Goal: Task Accomplishment & Management: Manage account settings

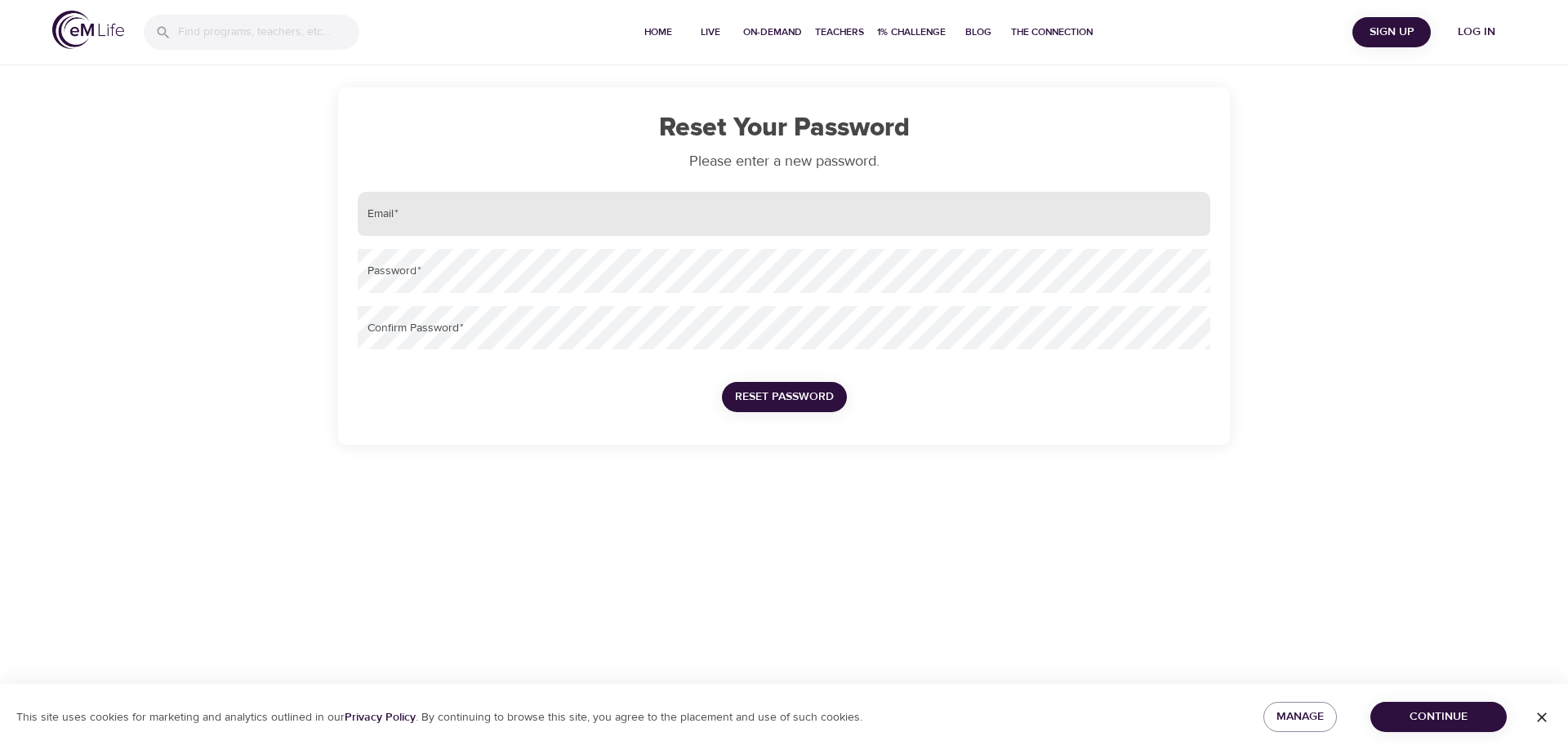
click at [557, 224] on input "email" at bounding box center [784, 214] width 853 height 44
type input "[EMAIL_ADDRESS][PERSON_NAME][DOMAIN_NAME]"
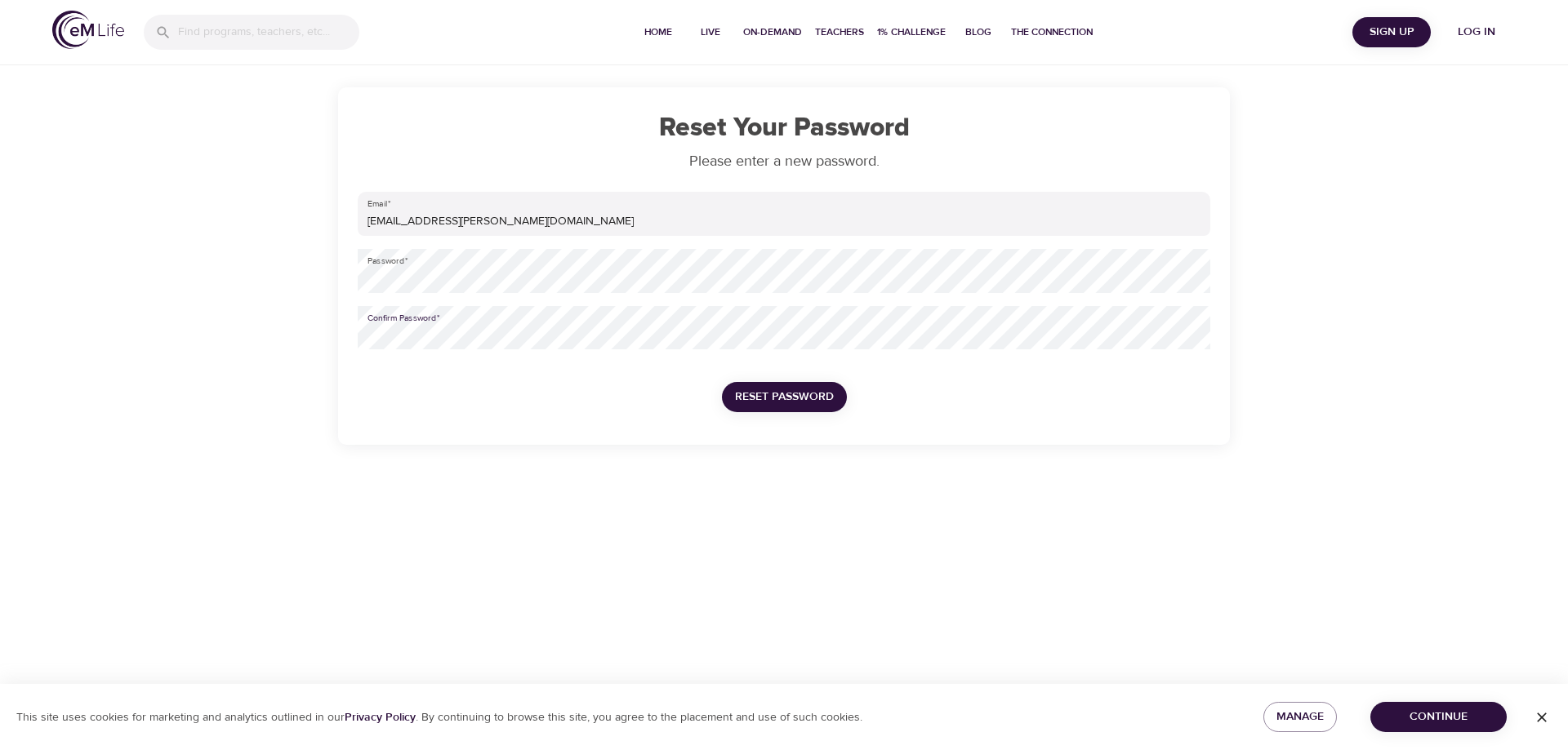
click at [722, 382] on button "Reset Password" at bounding box center [784, 397] width 125 height 31
click at [777, 399] on span "Reset Password" at bounding box center [784, 397] width 99 height 20
click at [788, 400] on span "Reset Password" at bounding box center [784, 397] width 99 height 20
click at [791, 402] on span "Reset Password" at bounding box center [784, 397] width 99 height 20
click at [1537, 716] on icon "button" at bounding box center [1542, 718] width 17 height 17
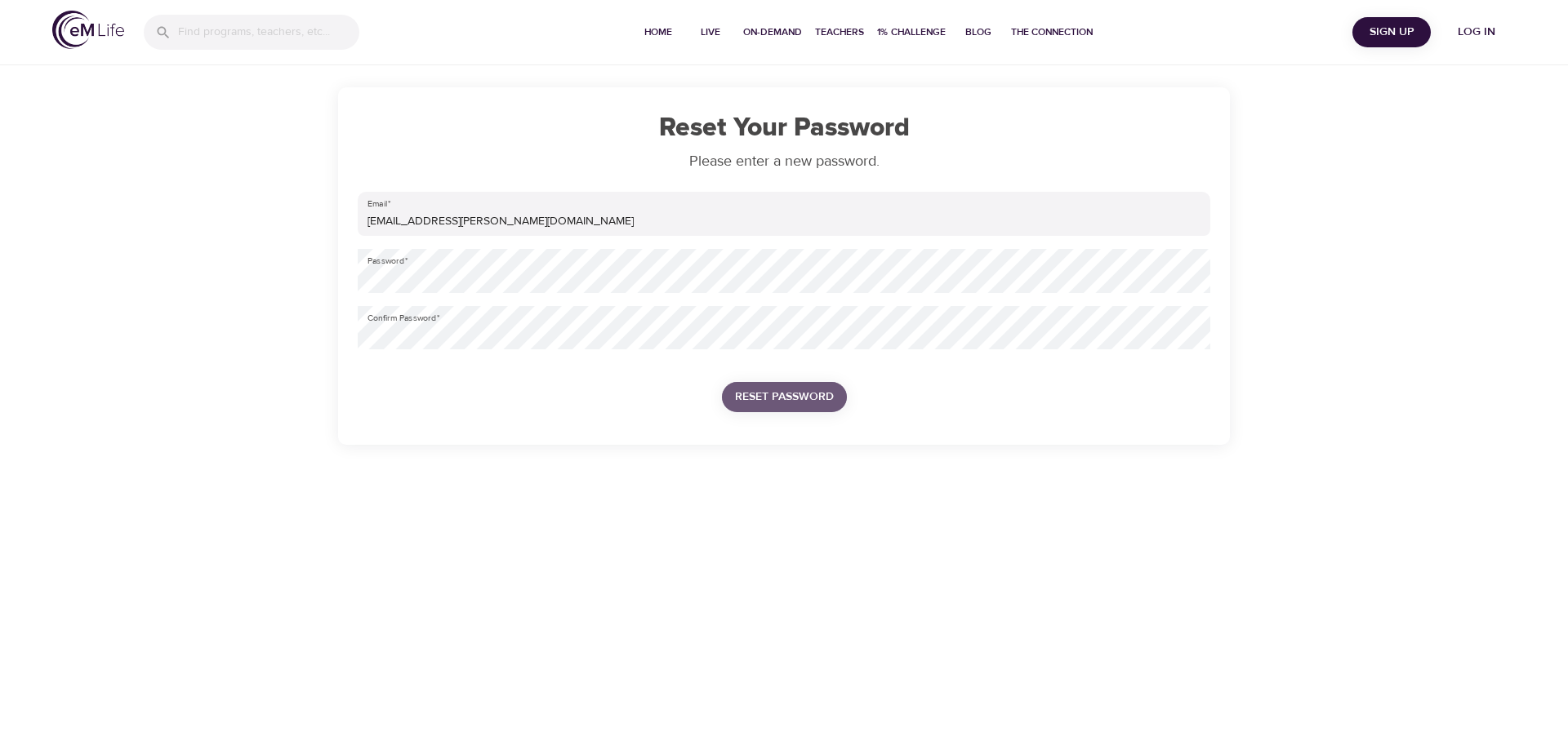
click at [807, 400] on span "Reset Password" at bounding box center [784, 397] width 99 height 20
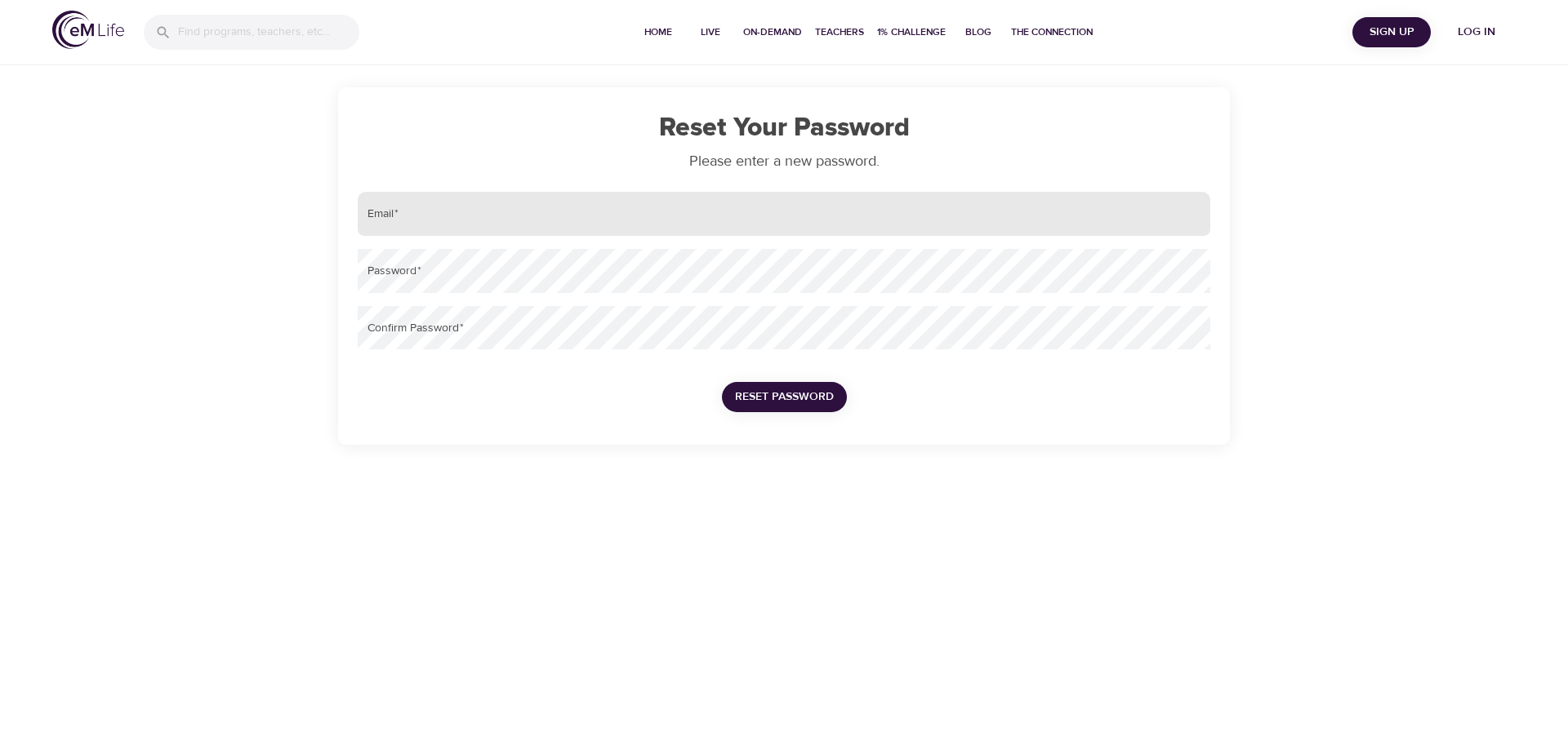
click at [682, 208] on input "email" at bounding box center [784, 214] width 853 height 44
type input "[EMAIL_ADDRESS][PERSON_NAME][DOMAIN_NAME]"
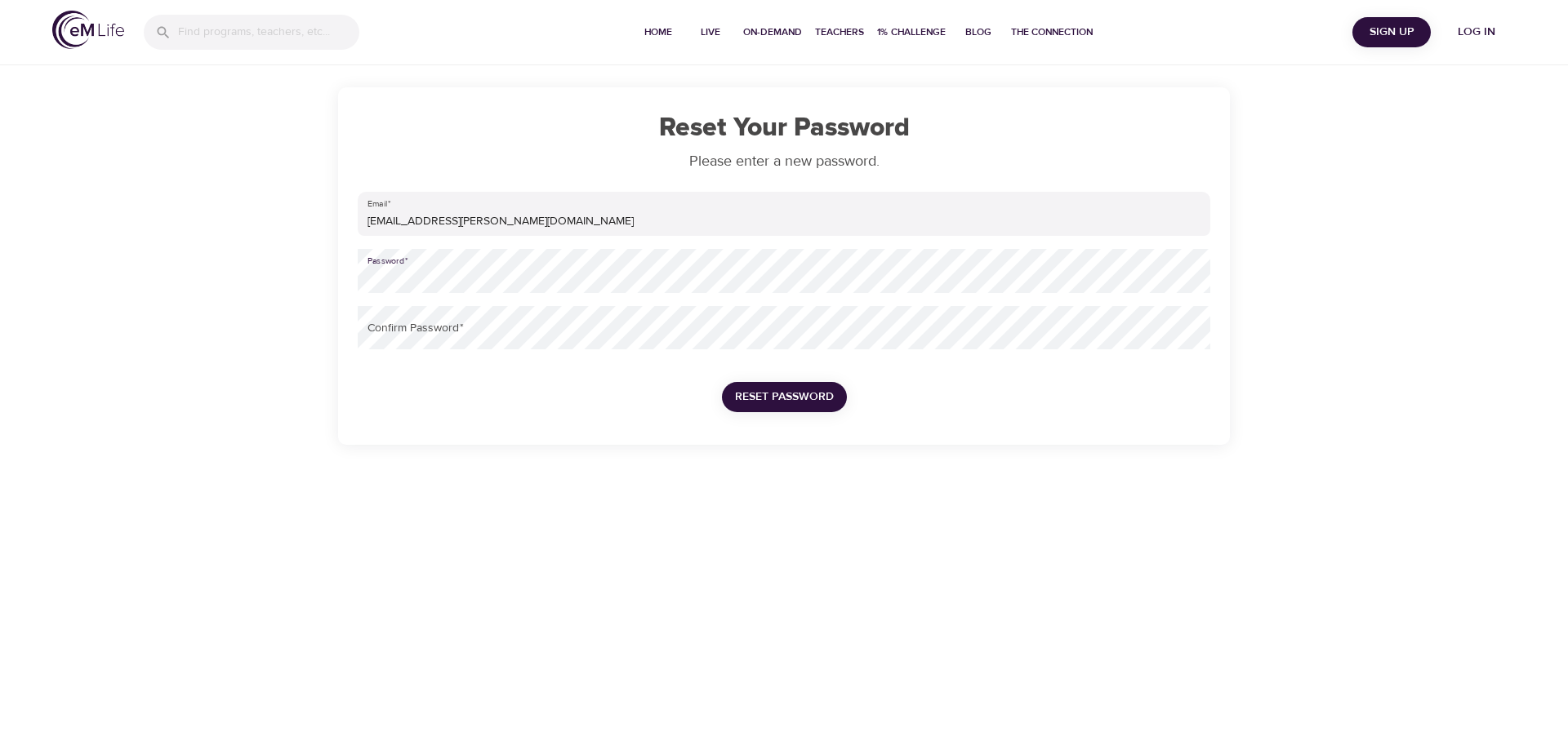
click at [722, 382] on button "Reset Password" at bounding box center [784, 397] width 125 height 31
click at [813, 382] on button "Reset Password" at bounding box center [875, 397] width 125 height 31
click at [796, 390] on span "Reset Password" at bounding box center [784, 397] width 99 height 20
click at [1475, 31] on span "Log in" at bounding box center [1476, 32] width 66 height 20
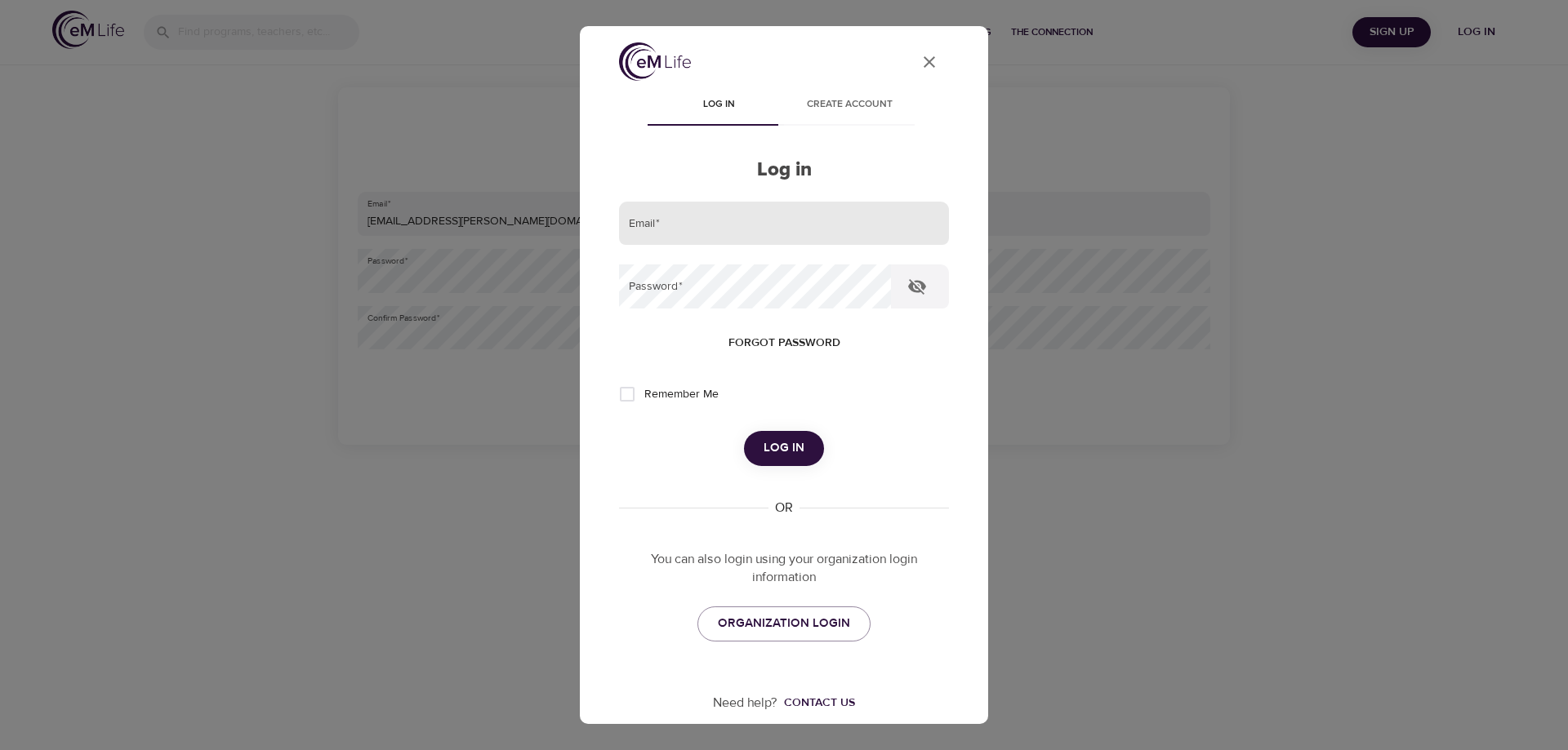
click at [709, 219] on input "email" at bounding box center [784, 224] width 330 height 44
type input "[EMAIL_ADDRESS][PERSON_NAME][DOMAIN_NAME]"
click at [744, 431] on button "Log in" at bounding box center [784, 448] width 80 height 34
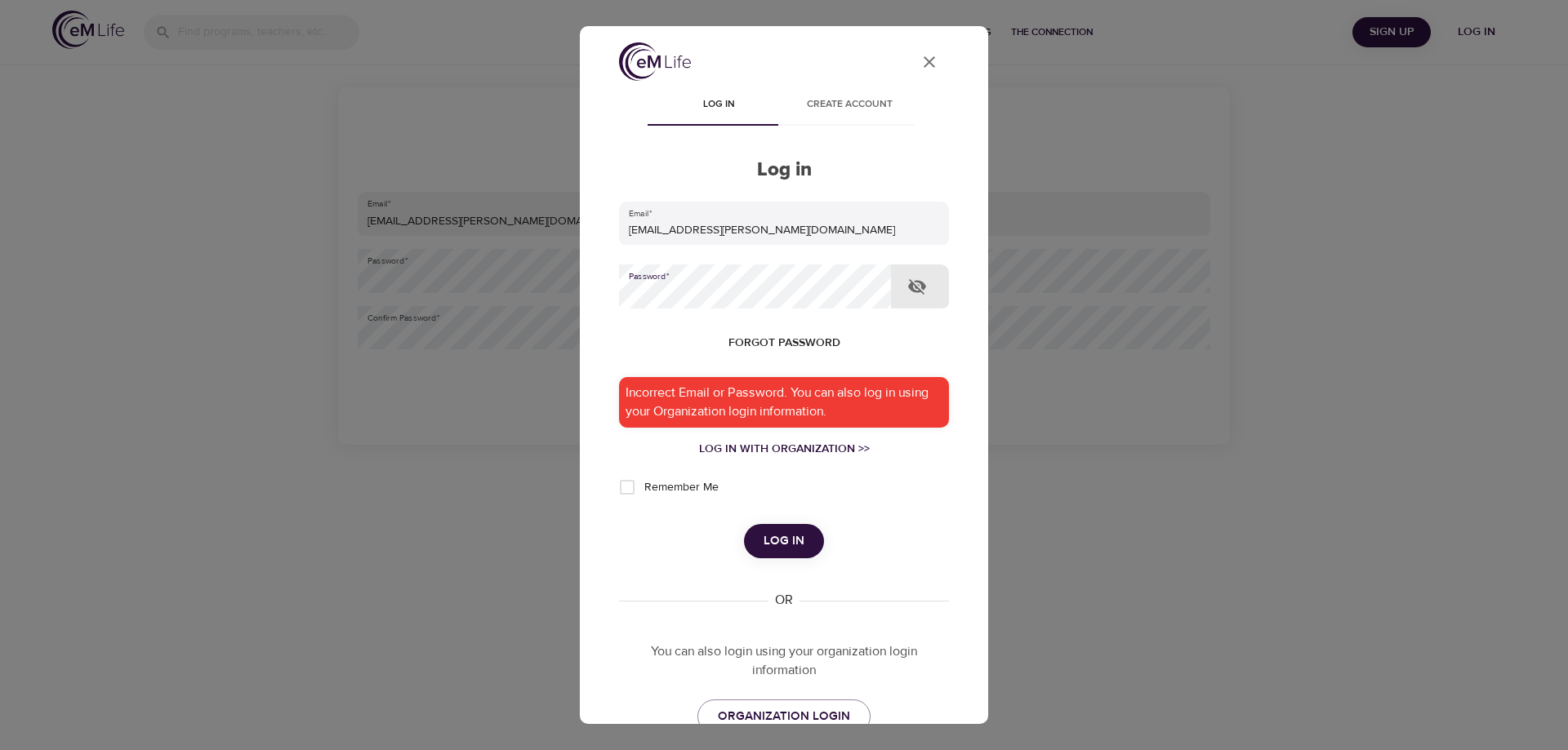
click at [920, 61] on icon "User Profile" at bounding box center [929, 61] width 19 height 19
